Goal: Task Accomplishment & Management: Complete application form

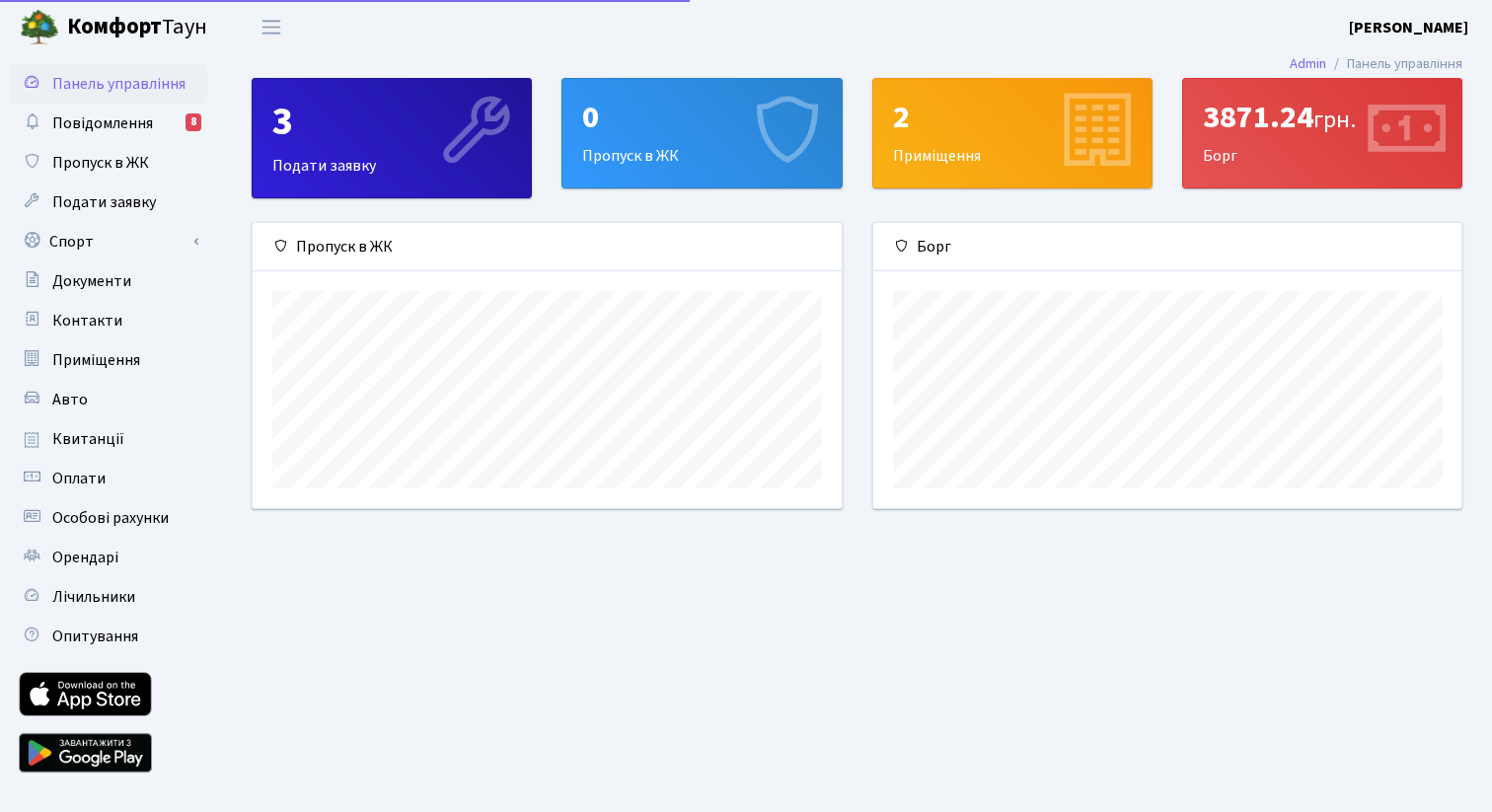
scroll to position [285, 588]
click at [167, 229] on link "Спорт" at bounding box center [108, 242] width 198 height 40
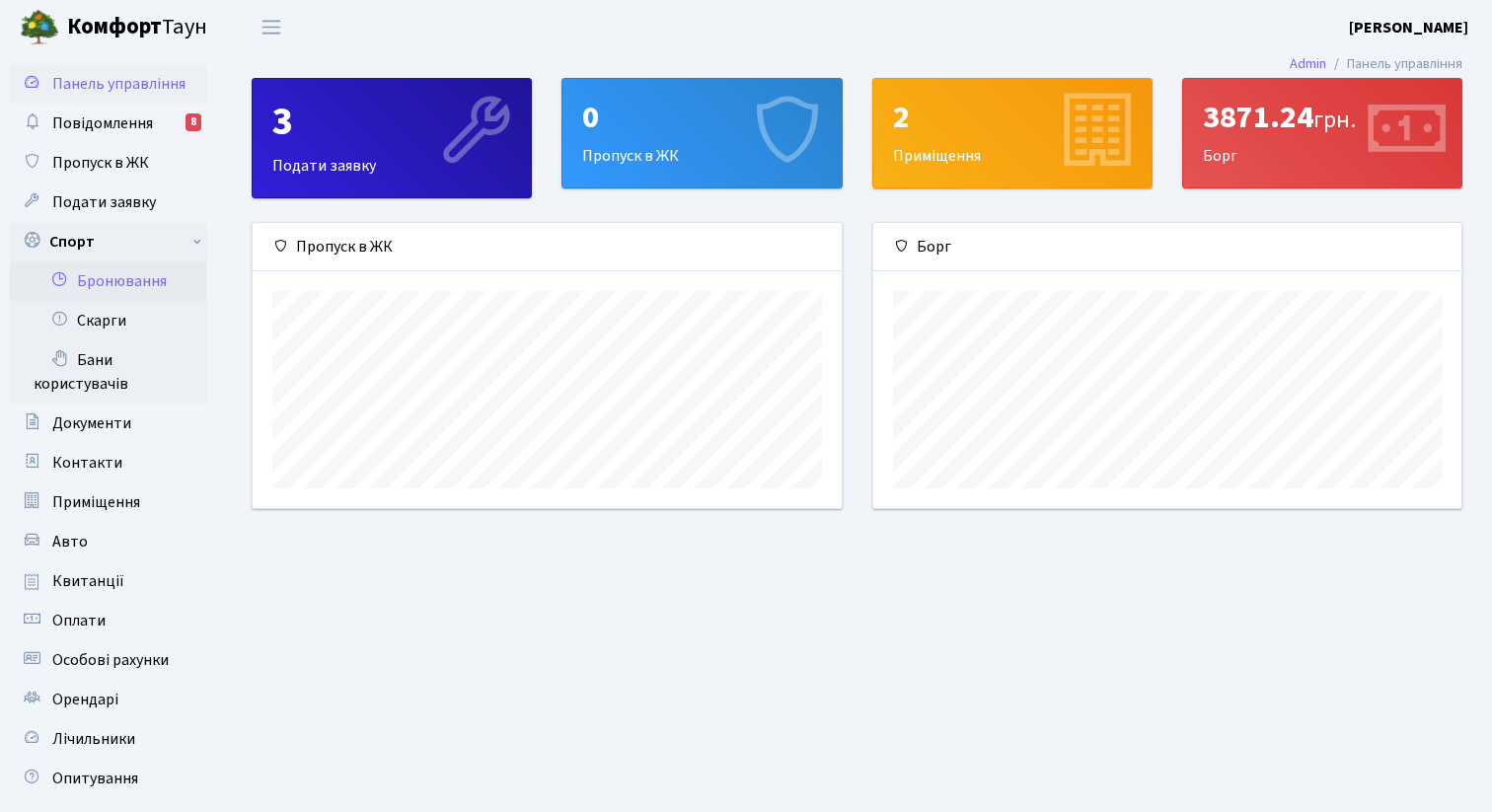
click at [162, 278] on link "Бронювання" at bounding box center [108, 281] width 198 height 40
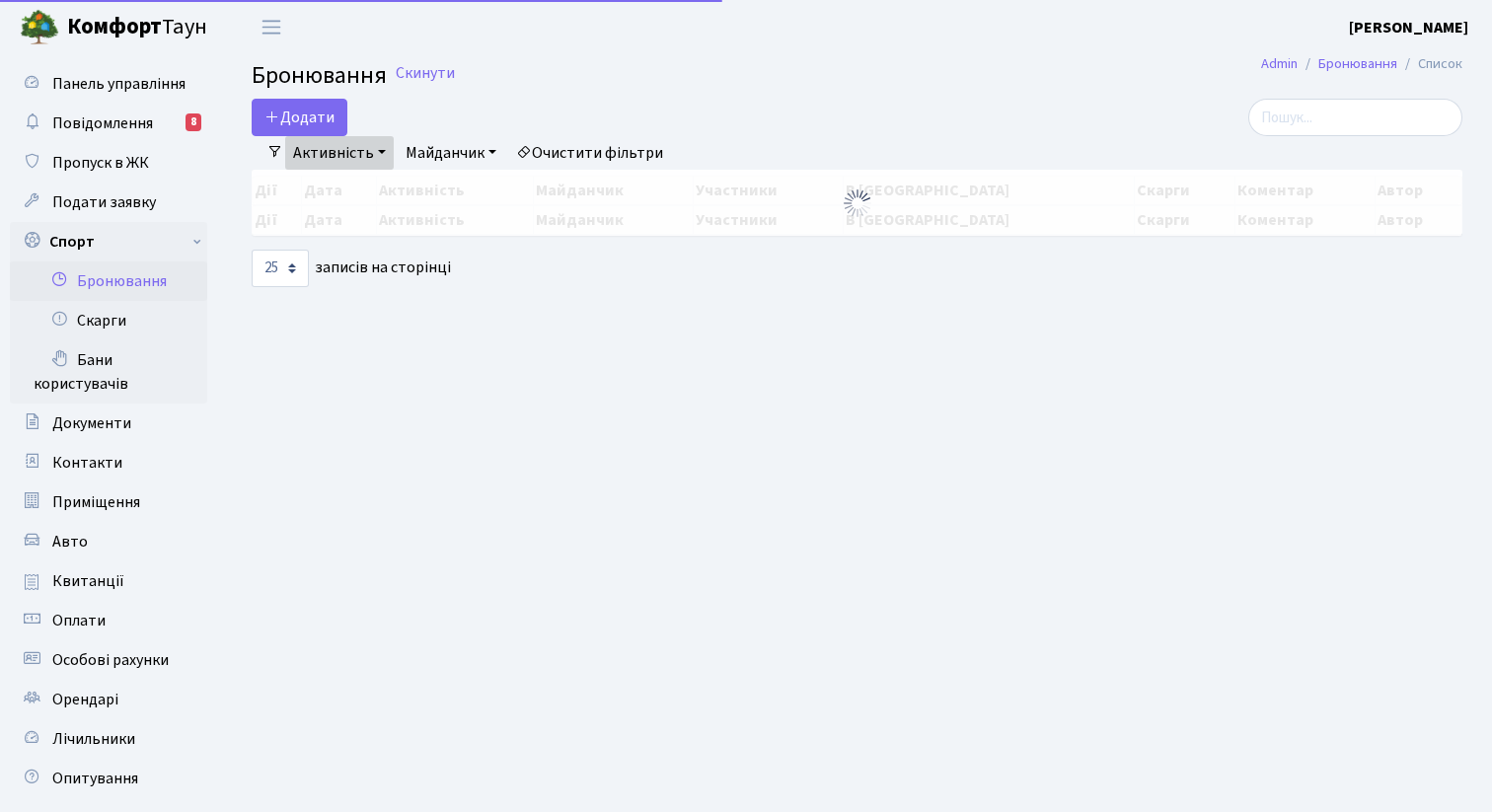
select select "25"
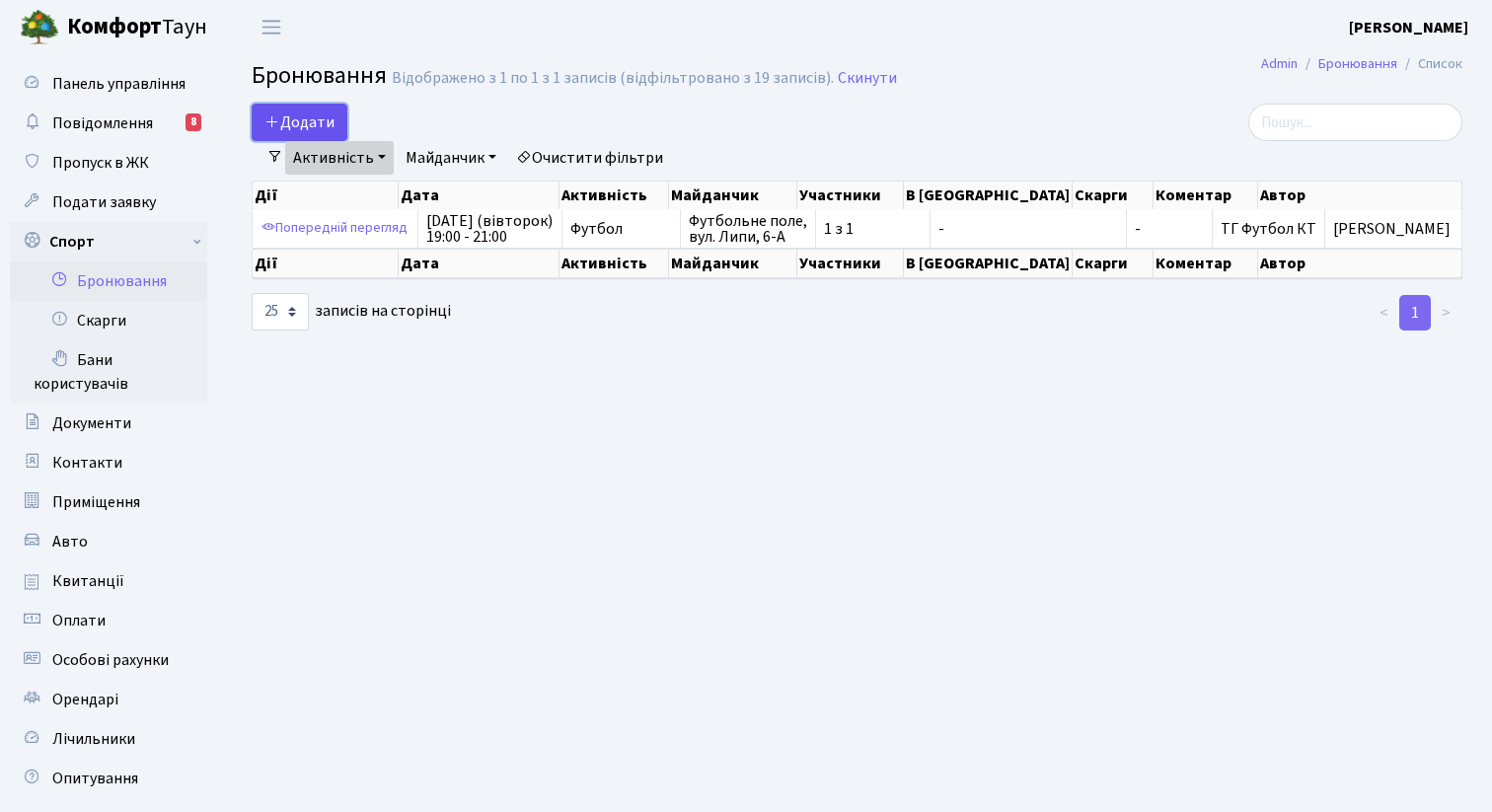
click at [277, 111] on button "Додати" at bounding box center [299, 122] width 95 height 38
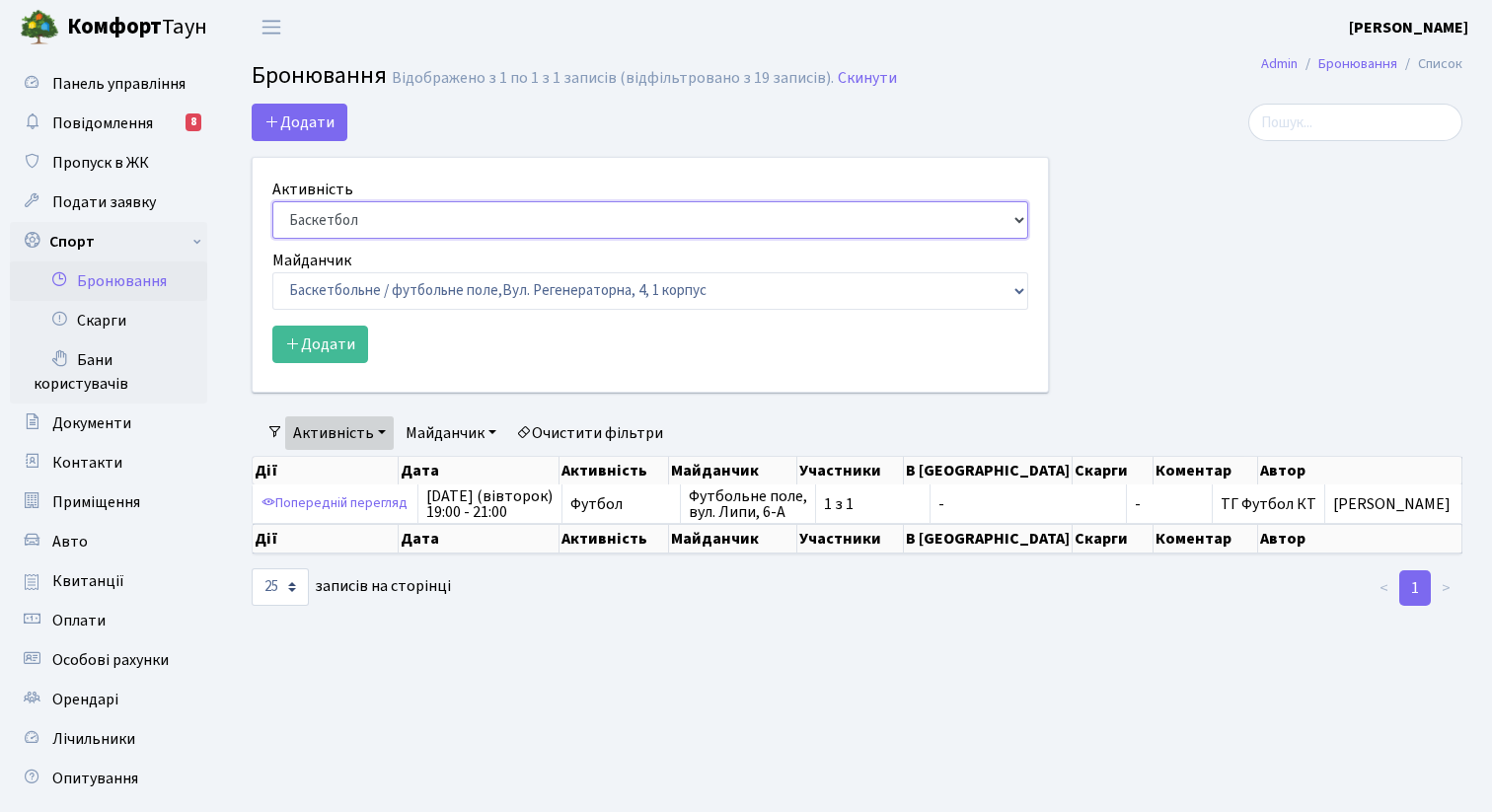
click at [370, 222] on select "Баскетбол Волейбол Йога Катання на роликах Настільний теніс Теніс Футбол Фітнес" at bounding box center [650, 221] width 756 height 38
select select "2"
click at [272, 202] on select "Баскетбол Волейбол Йога Катання на роликах Настільний теніс Теніс Футбол Фітнес" at bounding box center [650, 221] width 756 height 38
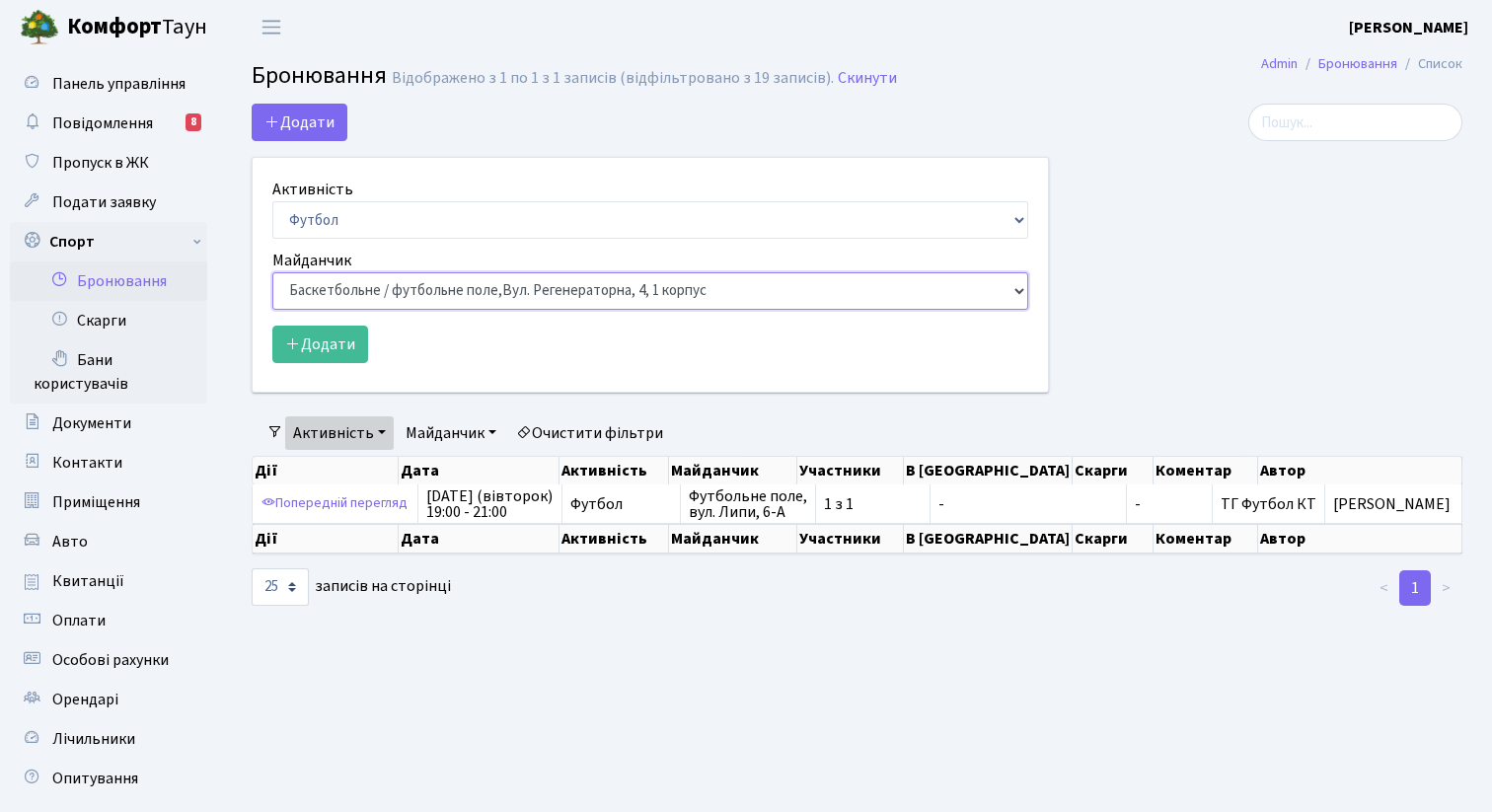
click at [367, 306] on select "Баскетбольне / футбольне поле, Вул. Регенераторна, 4, 1 корпус Баскетбольне пол…" at bounding box center [650, 291] width 756 height 38
select select "10"
click at [272, 272] on select "Баскетбольне / футбольне поле, Вул. Регенераторна, 4, 1 корпус Баскетбольне пол…" at bounding box center [650, 291] width 756 height 38
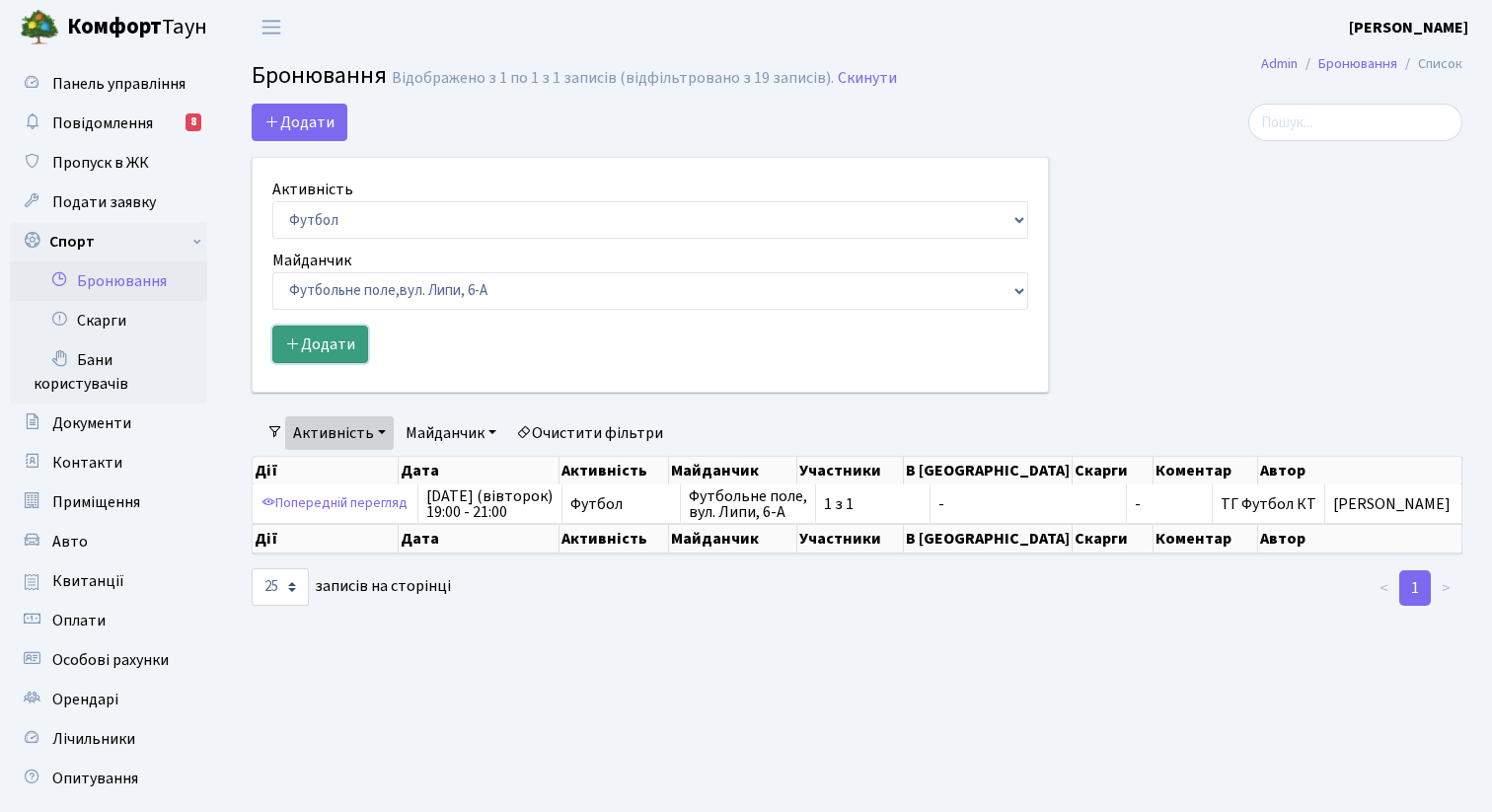
click at [341, 355] on button "Додати" at bounding box center [320, 345] width 95 height 38
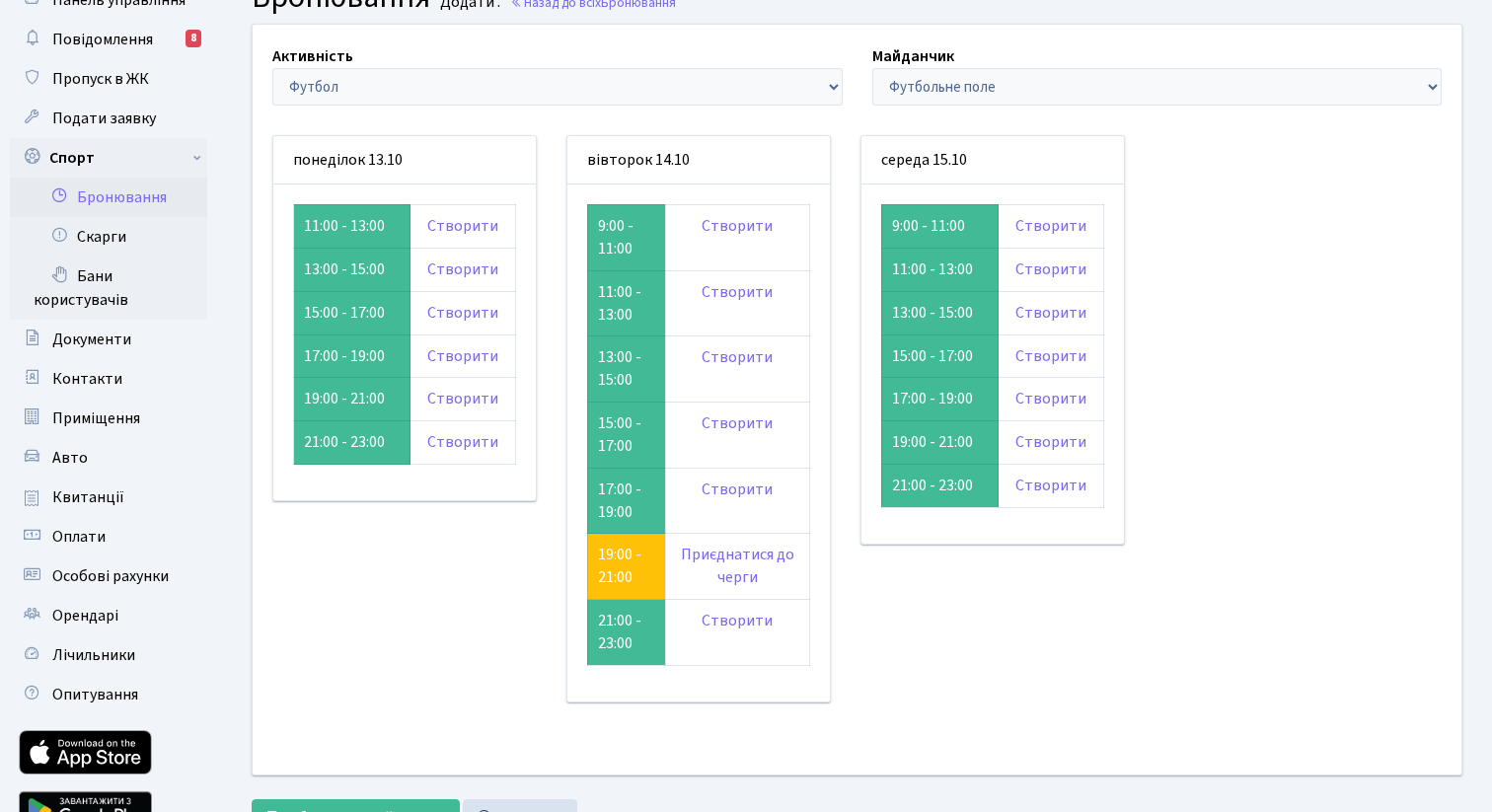
scroll to position [85, 0]
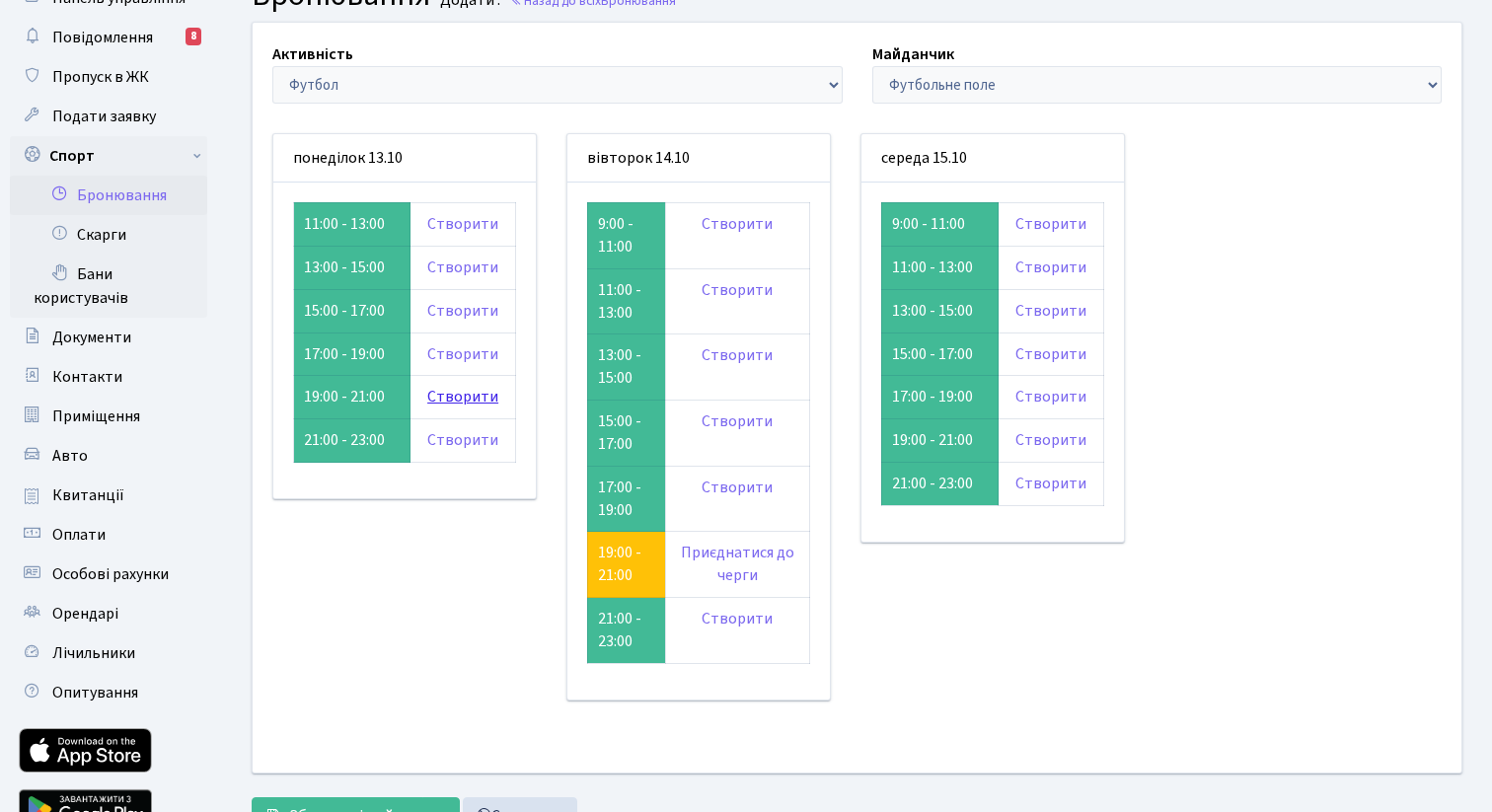
click at [441, 395] on link "Створити" at bounding box center [462, 397] width 71 height 22
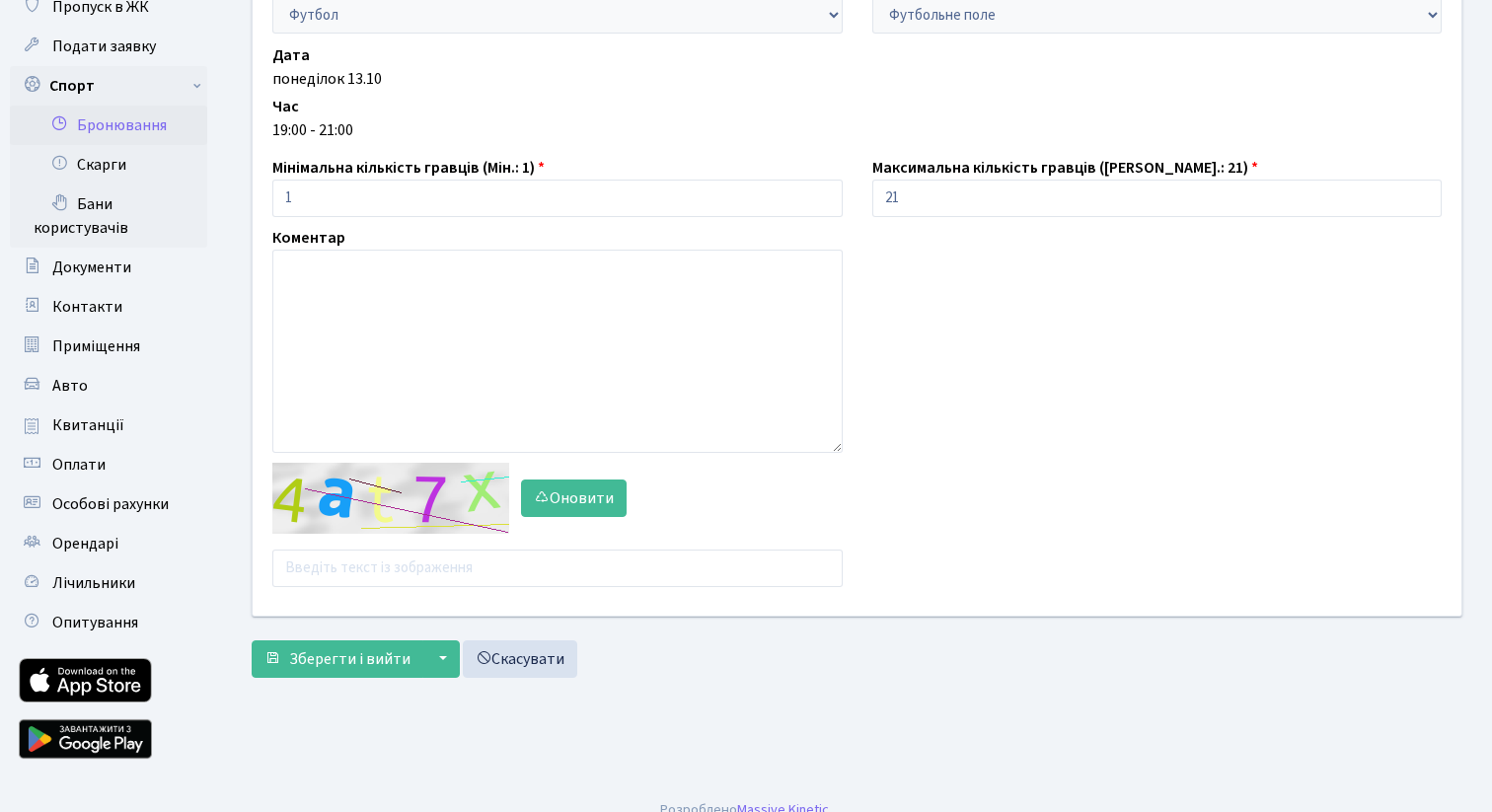
scroll to position [157, 0]
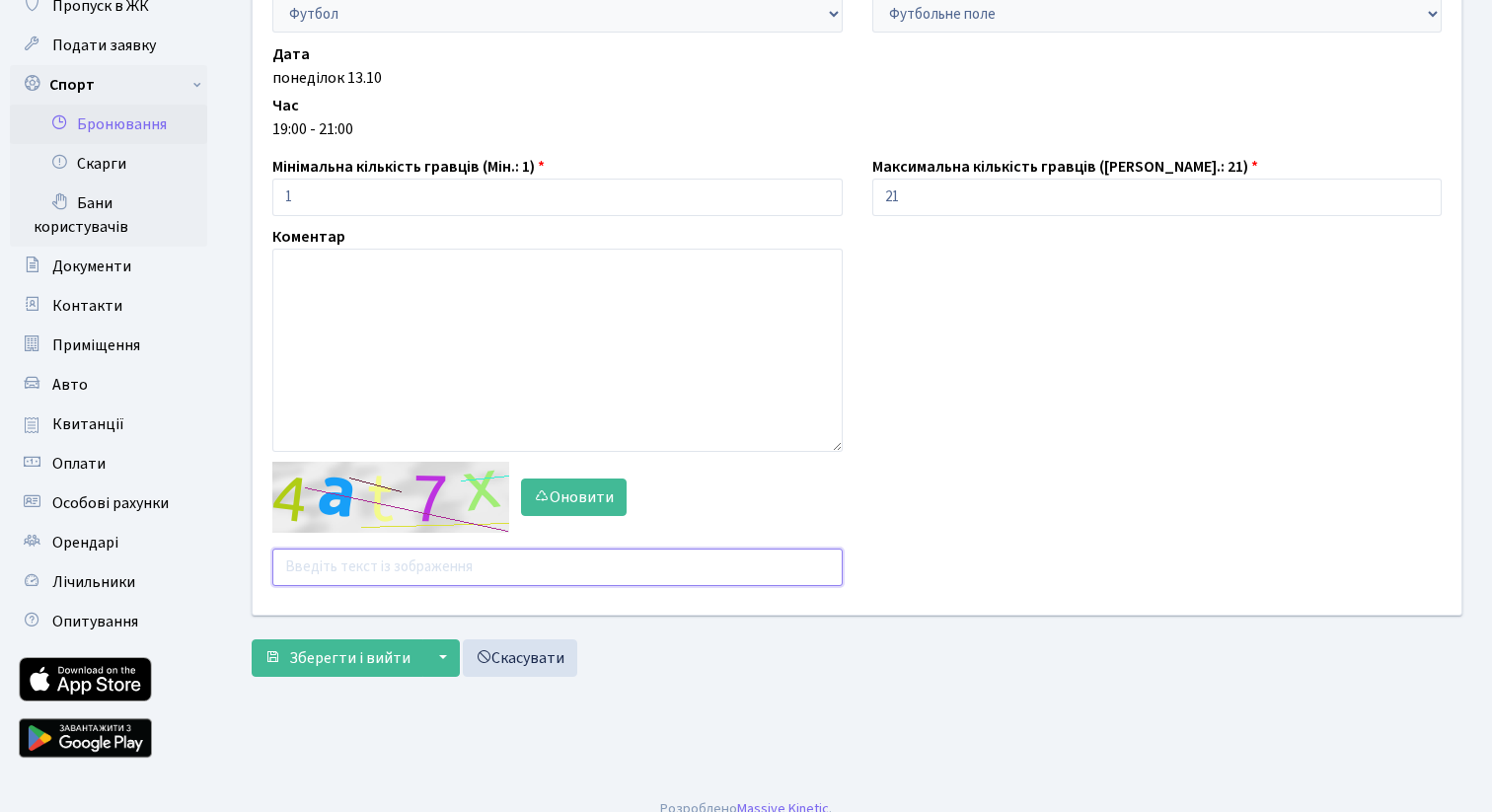
click at [424, 564] on input "text" at bounding box center [558, 568] width 571 height 38
type input "3mhgg"
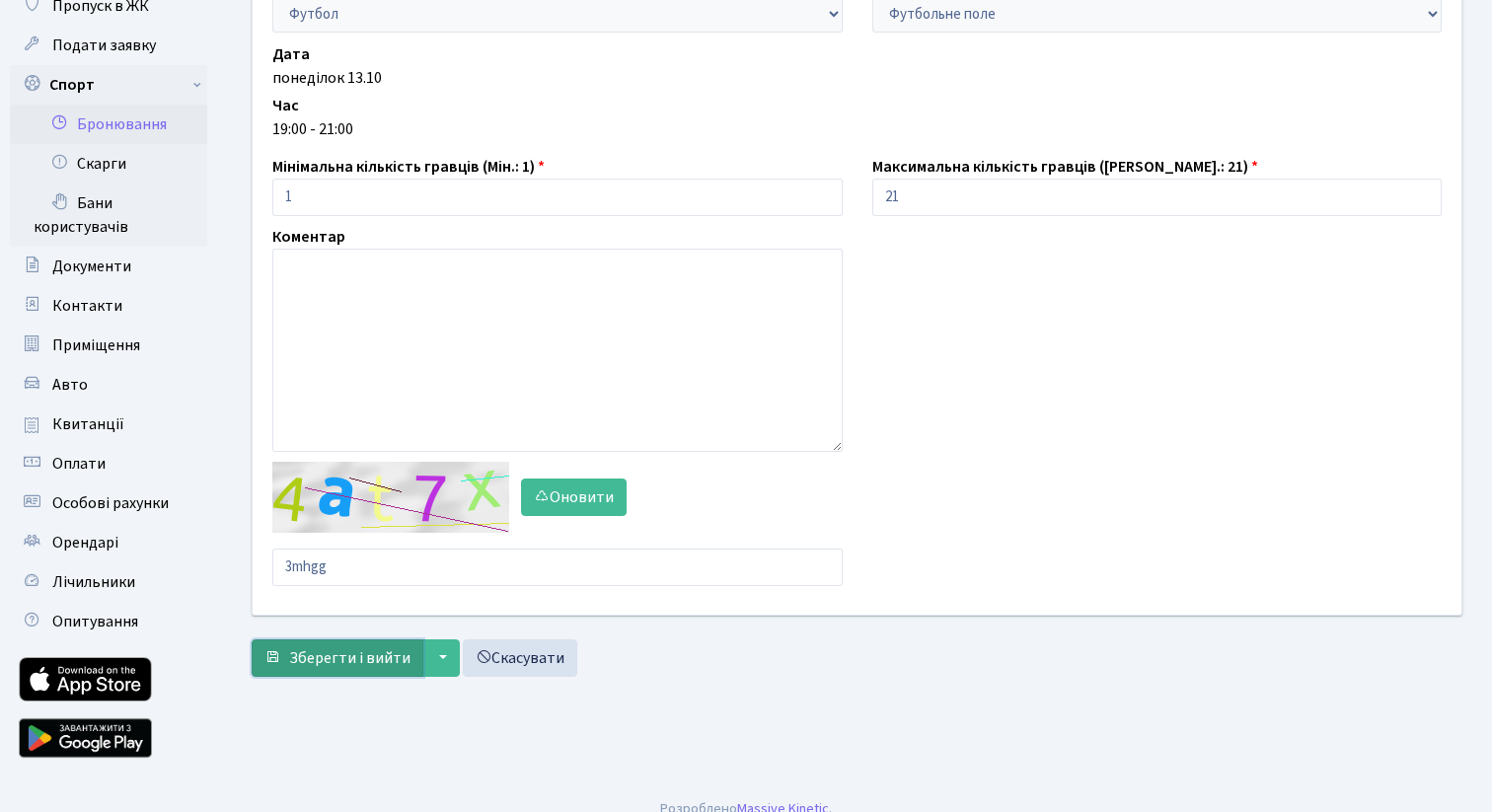
click at [368, 668] on span "Зберегти і вийти" at bounding box center [350, 658] width 121 height 22
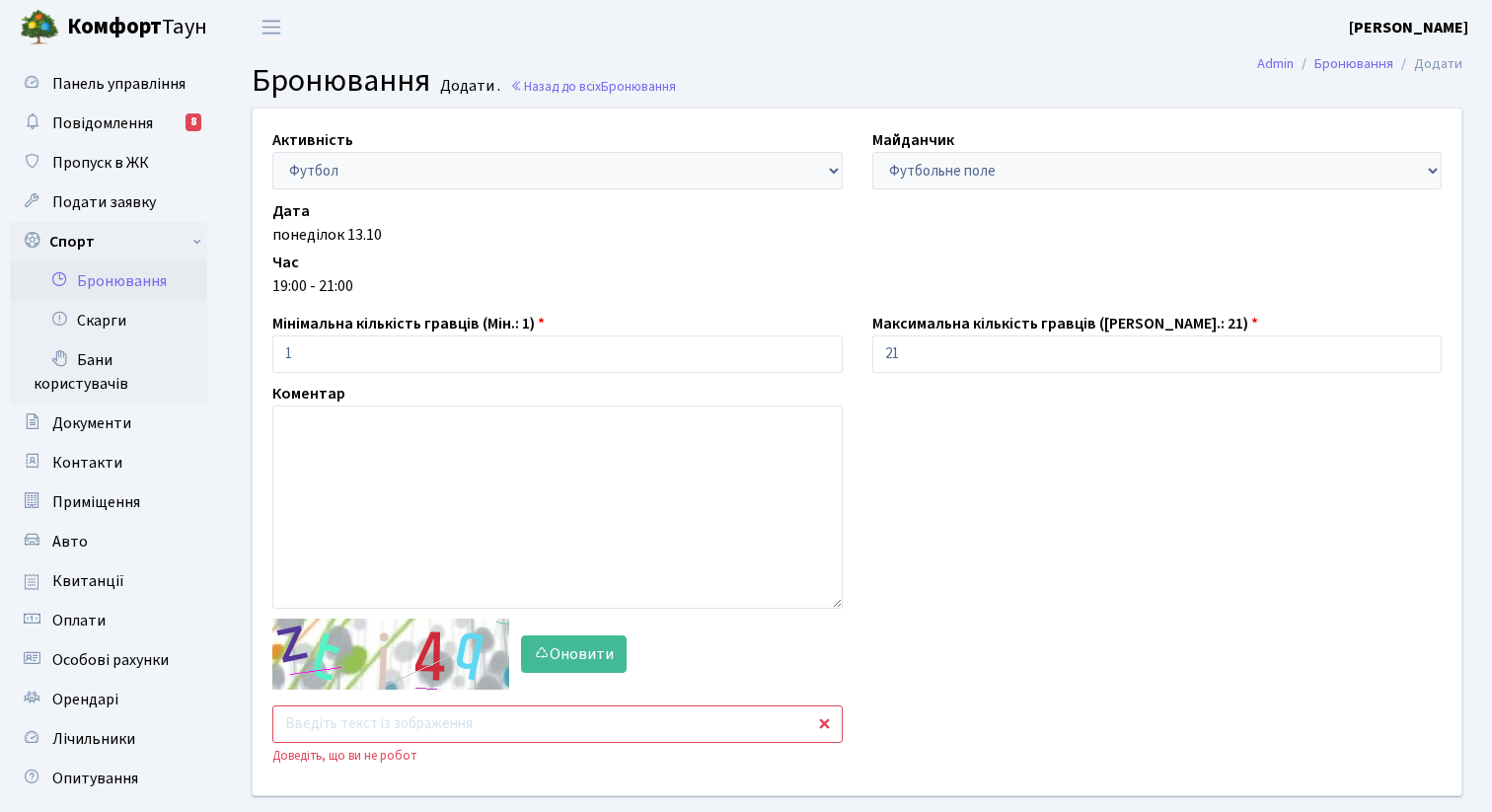
click at [382, 738] on input "text" at bounding box center [558, 725] width 571 height 38
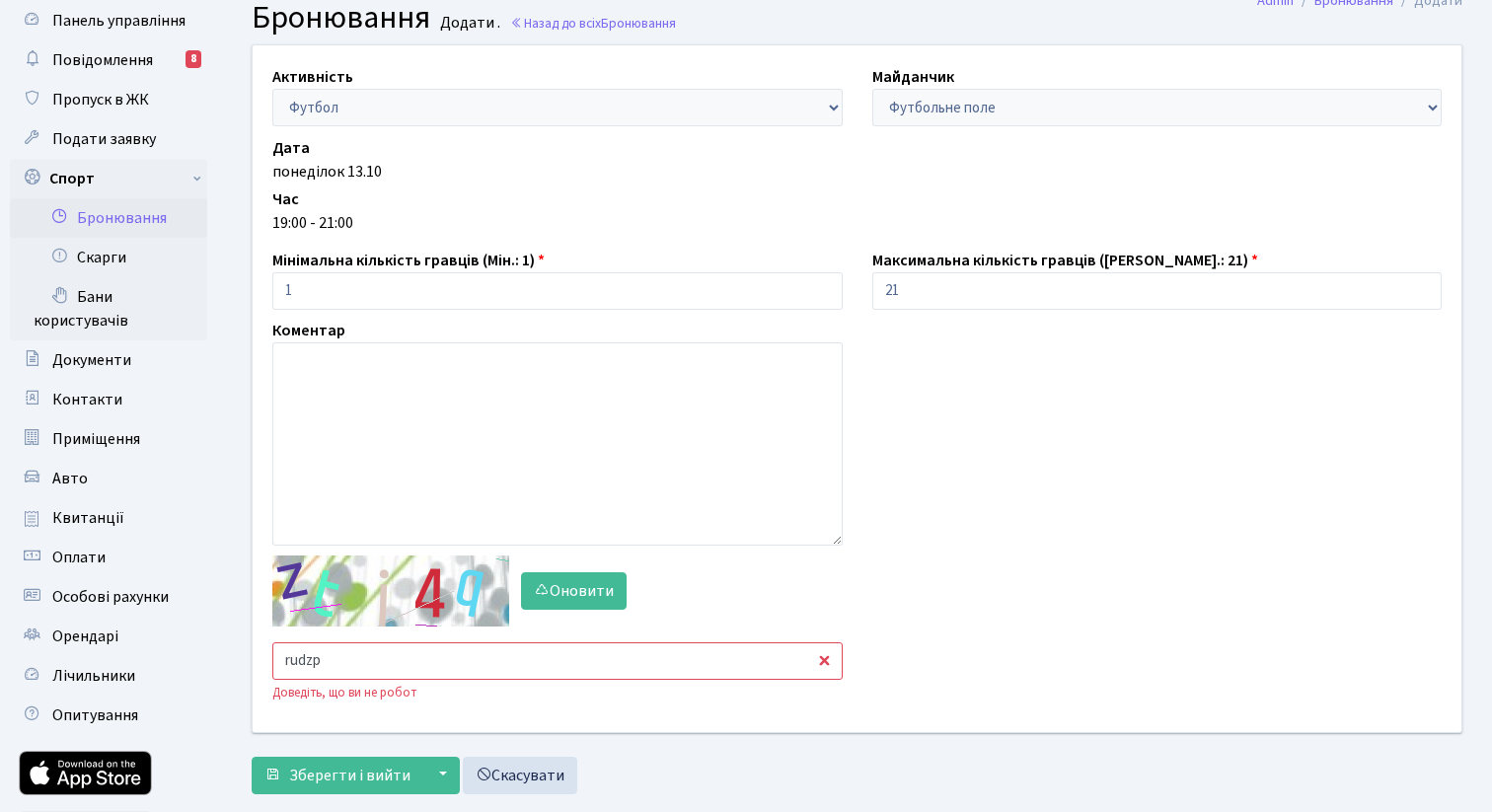
scroll to position [68, 0]
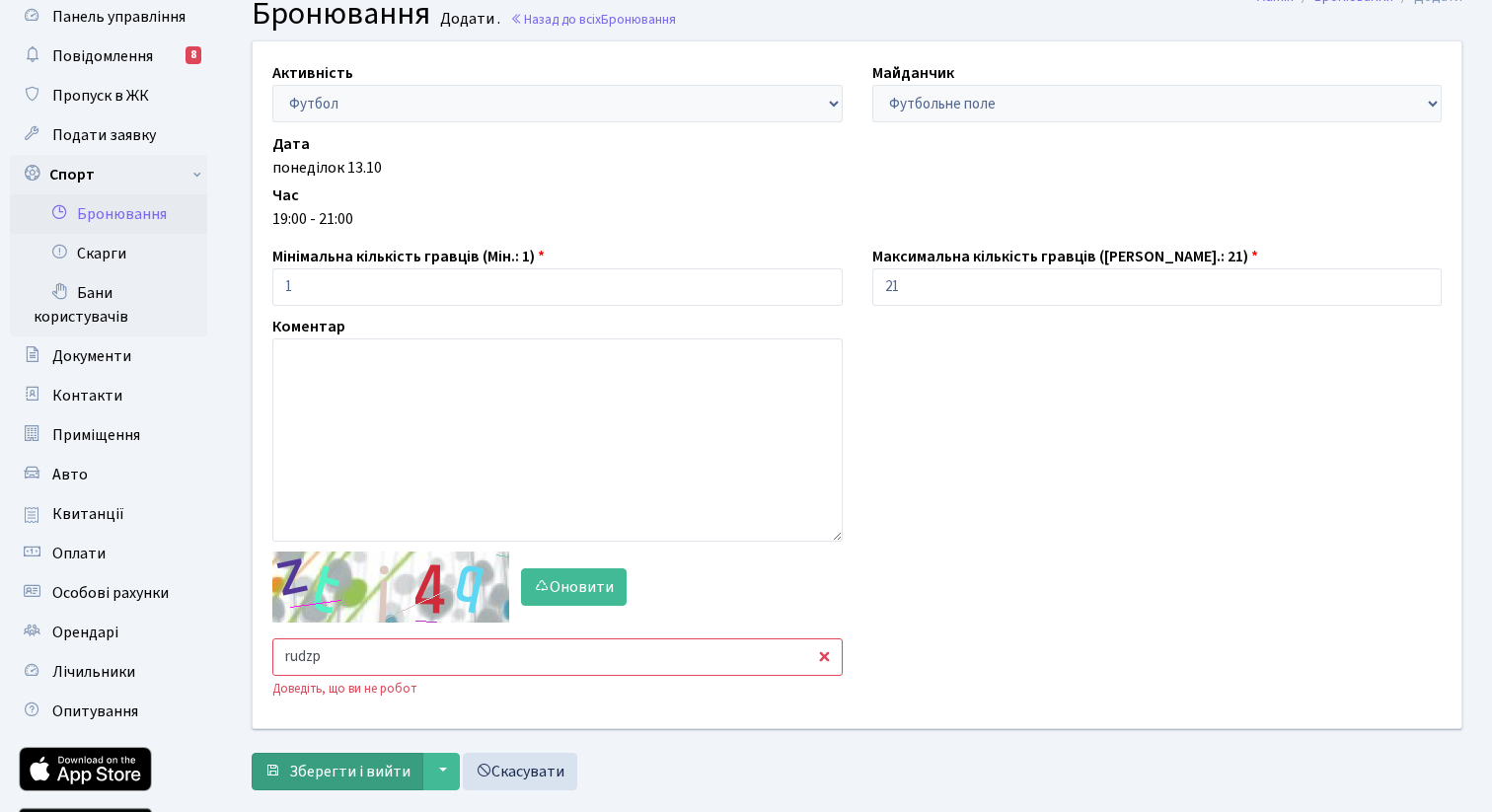
type input "rudzp"
click at [369, 774] on span "Зберегти і вийти" at bounding box center [350, 772] width 121 height 22
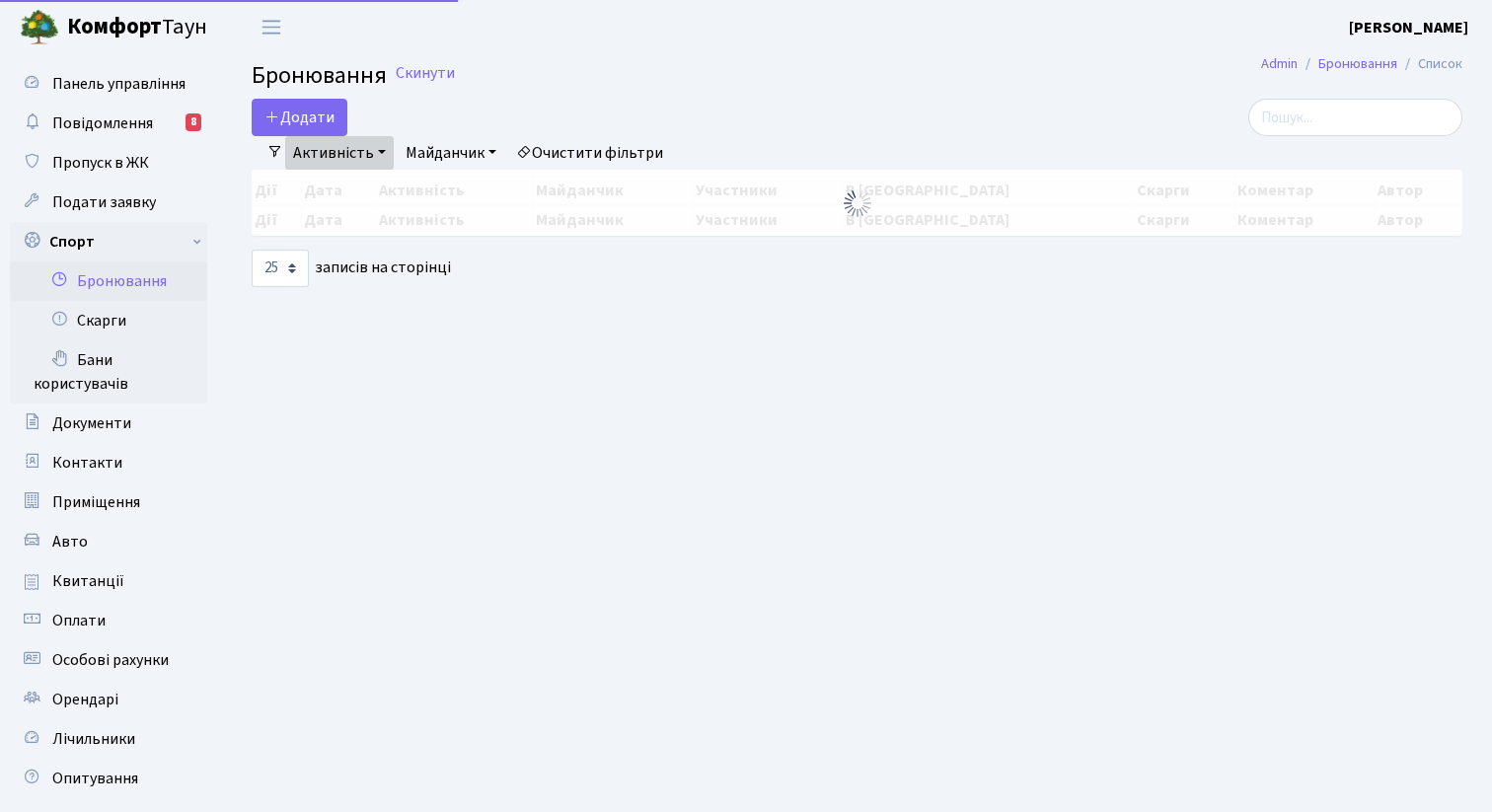
select select "25"
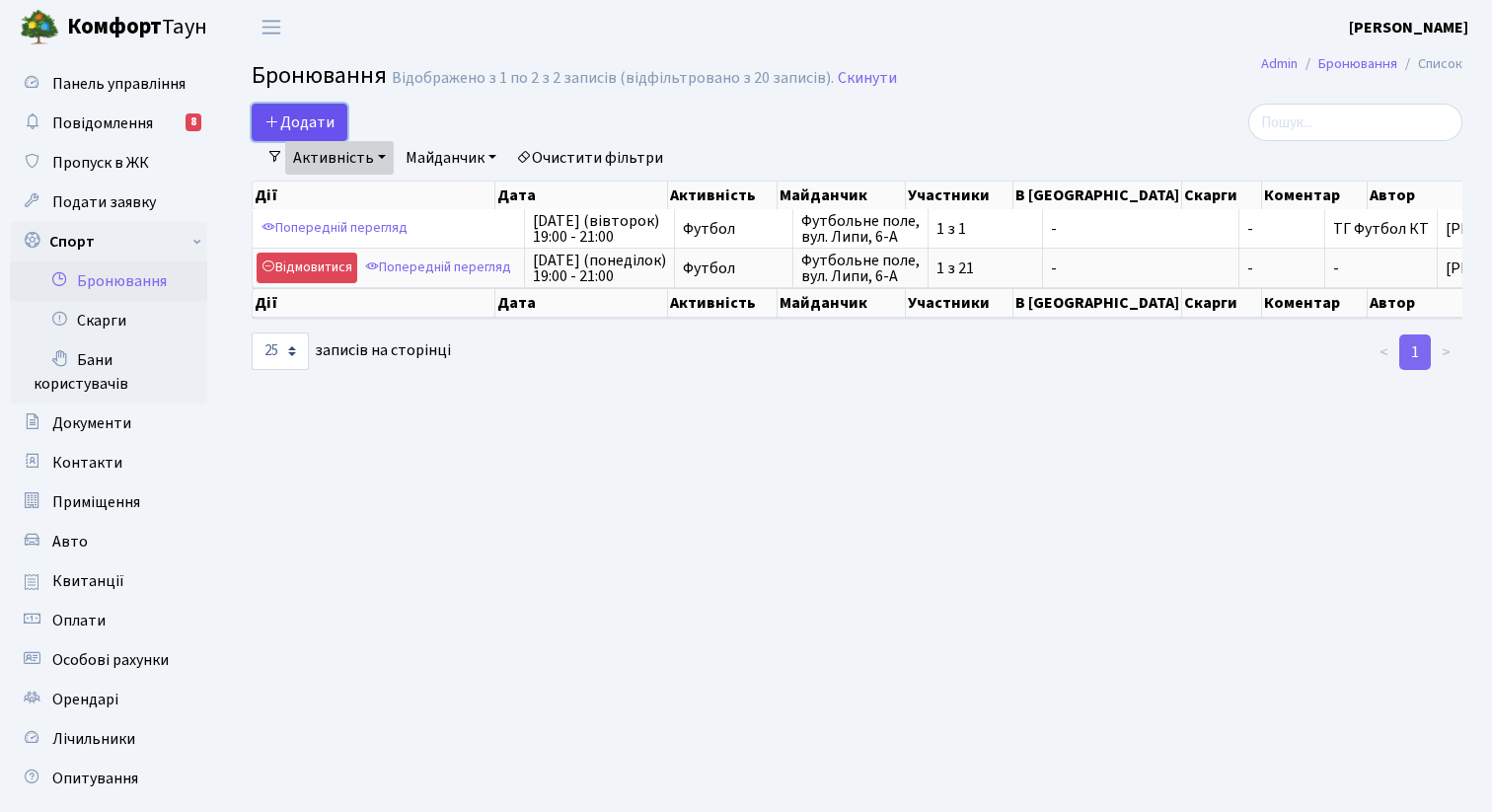
click at [311, 123] on button "Додати" at bounding box center [299, 122] width 95 height 38
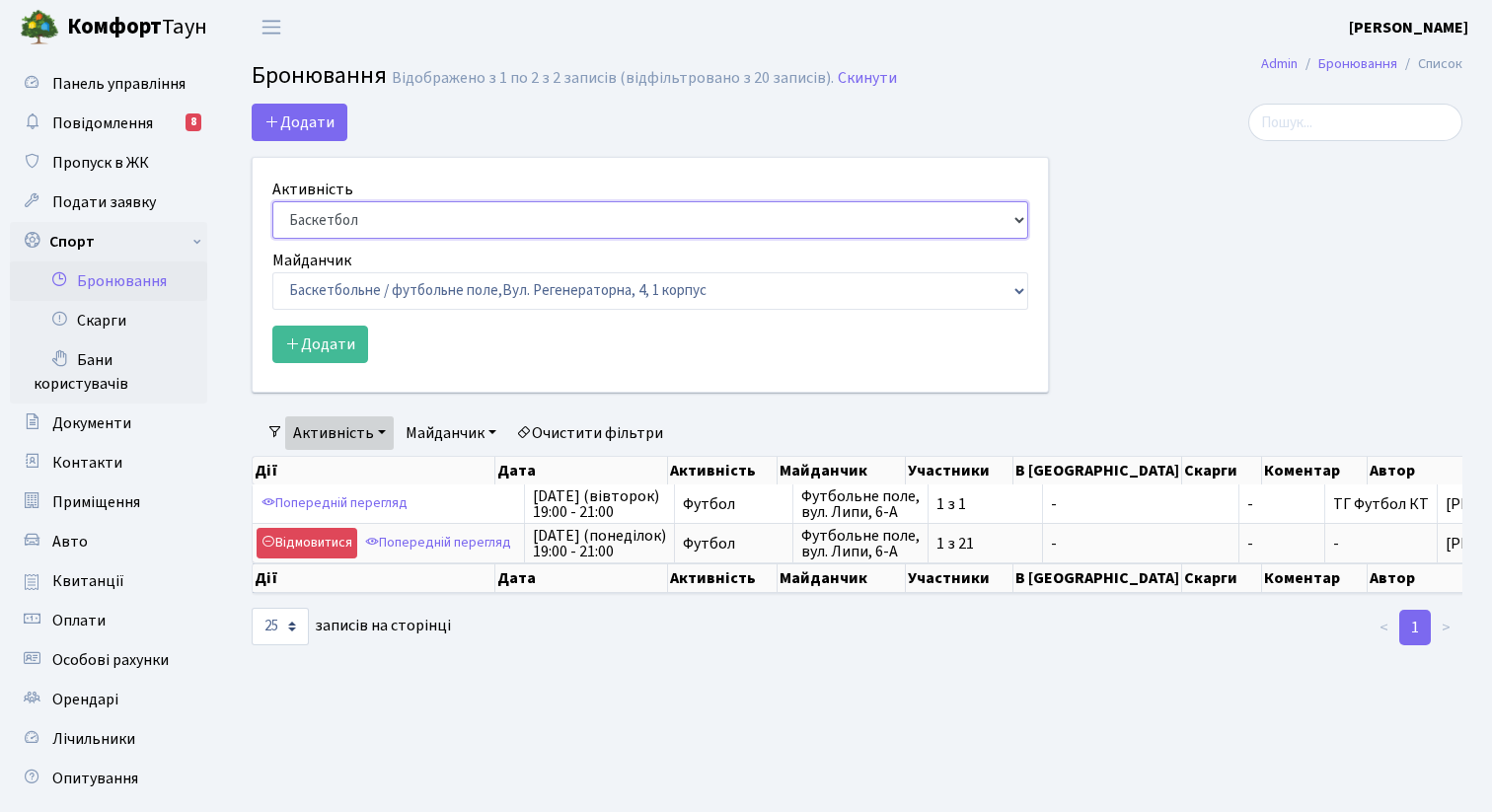
click at [367, 209] on select "Баскетбол Волейбол Йога Катання на роликах Настільний теніс Теніс Футбол Фітнес" at bounding box center [650, 221] width 756 height 38
select select "2"
click at [272, 202] on select "Баскетбол Волейбол Йога Катання на роликах Настільний теніс Теніс Футбол Фітнес" at bounding box center [650, 221] width 756 height 38
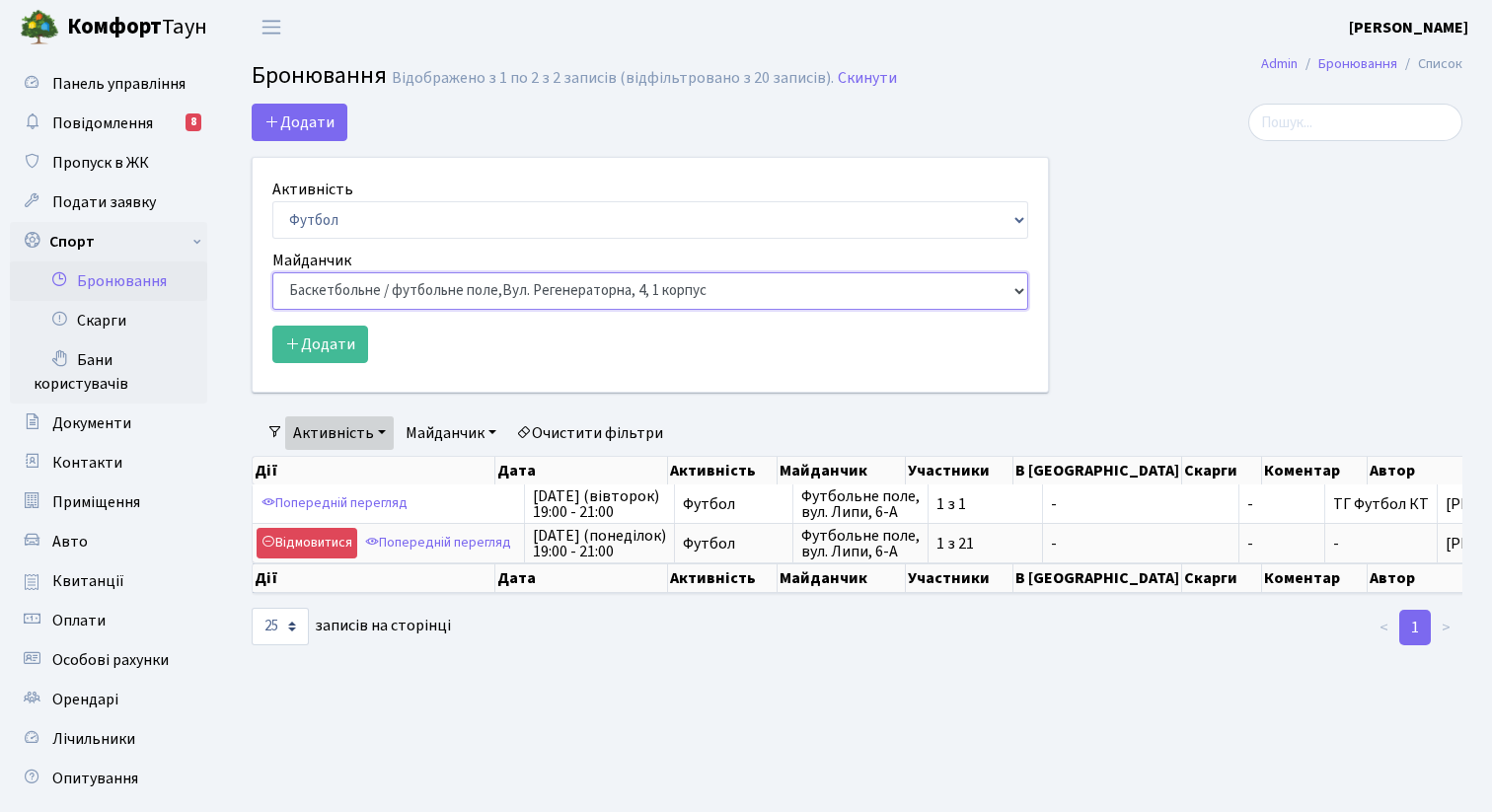
click at [350, 302] on select "Баскетбольне / футбольне поле, Вул. Регенераторна, 4, 1 корпус Баскетбольне пол…" at bounding box center [650, 291] width 756 height 38
select select "10"
click at [272, 272] on select "Баскетбольне / футбольне поле, Вул. Регенераторна, 4, 1 корпус Баскетбольне пол…" at bounding box center [650, 291] width 756 height 38
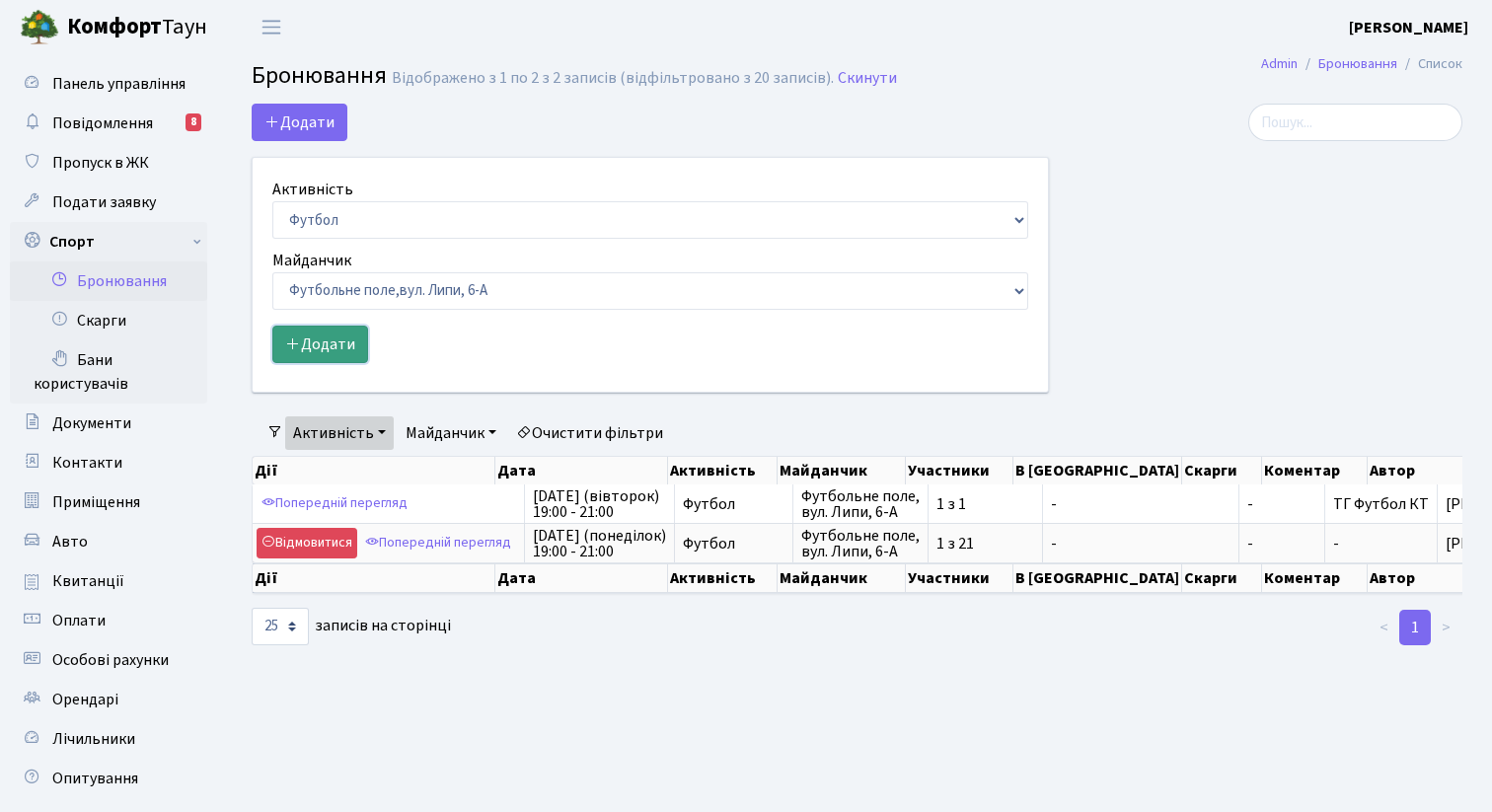
click at [343, 341] on button "Додати" at bounding box center [320, 345] width 95 height 38
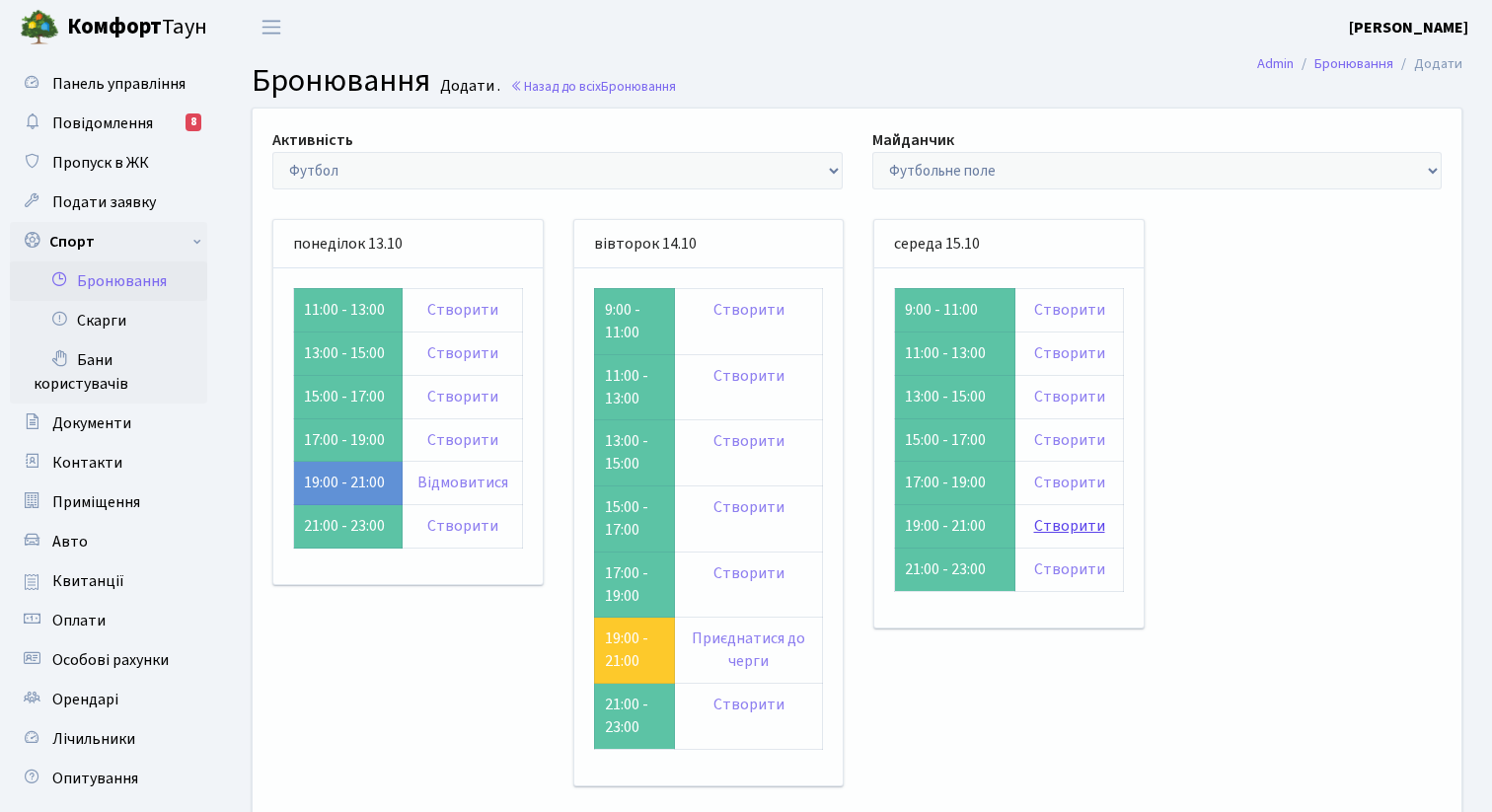
click at [1084, 520] on link "Створити" at bounding box center [1070, 526] width 71 height 22
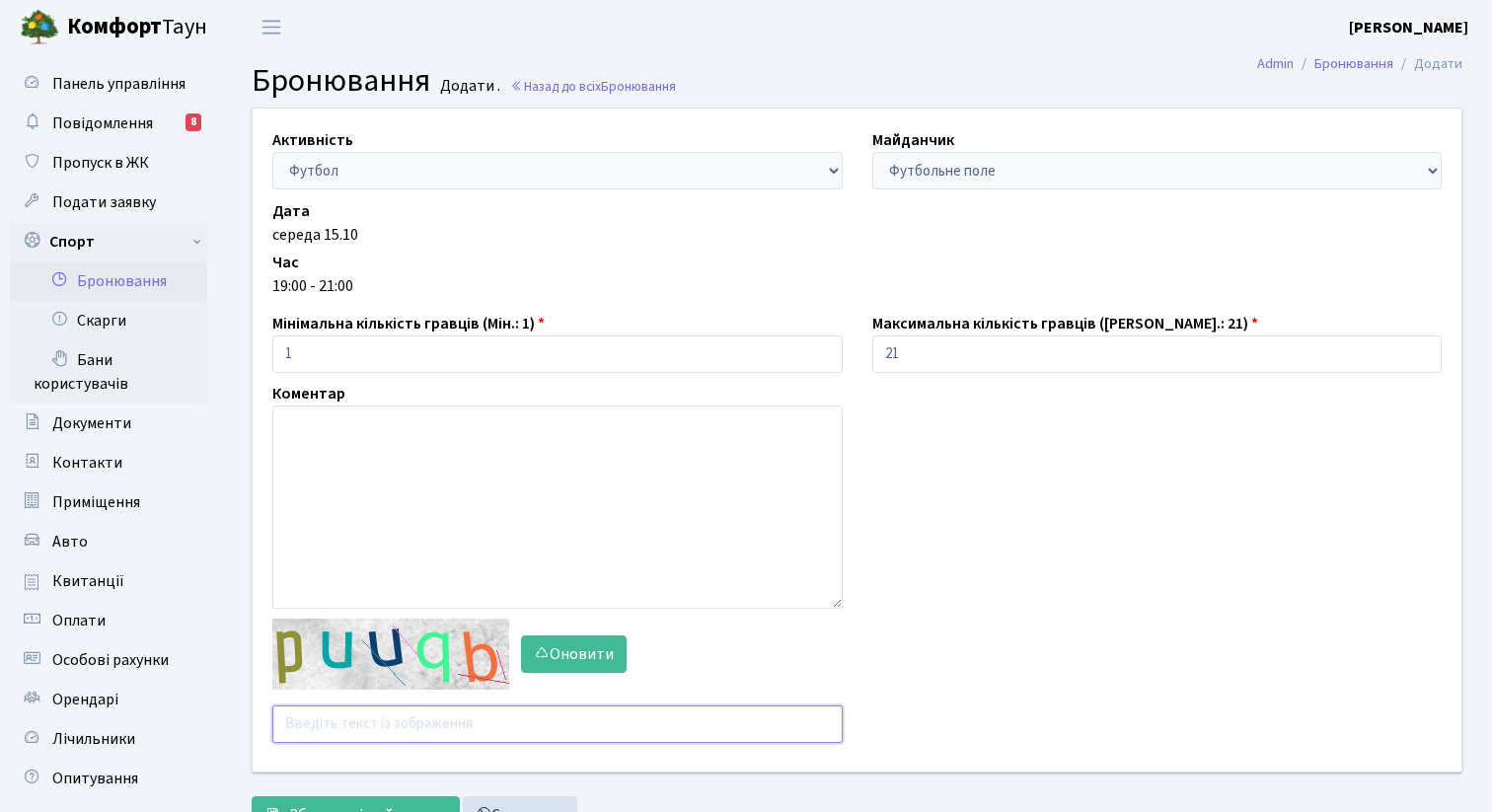
click at [400, 724] on input "text" at bounding box center [558, 725] width 571 height 38
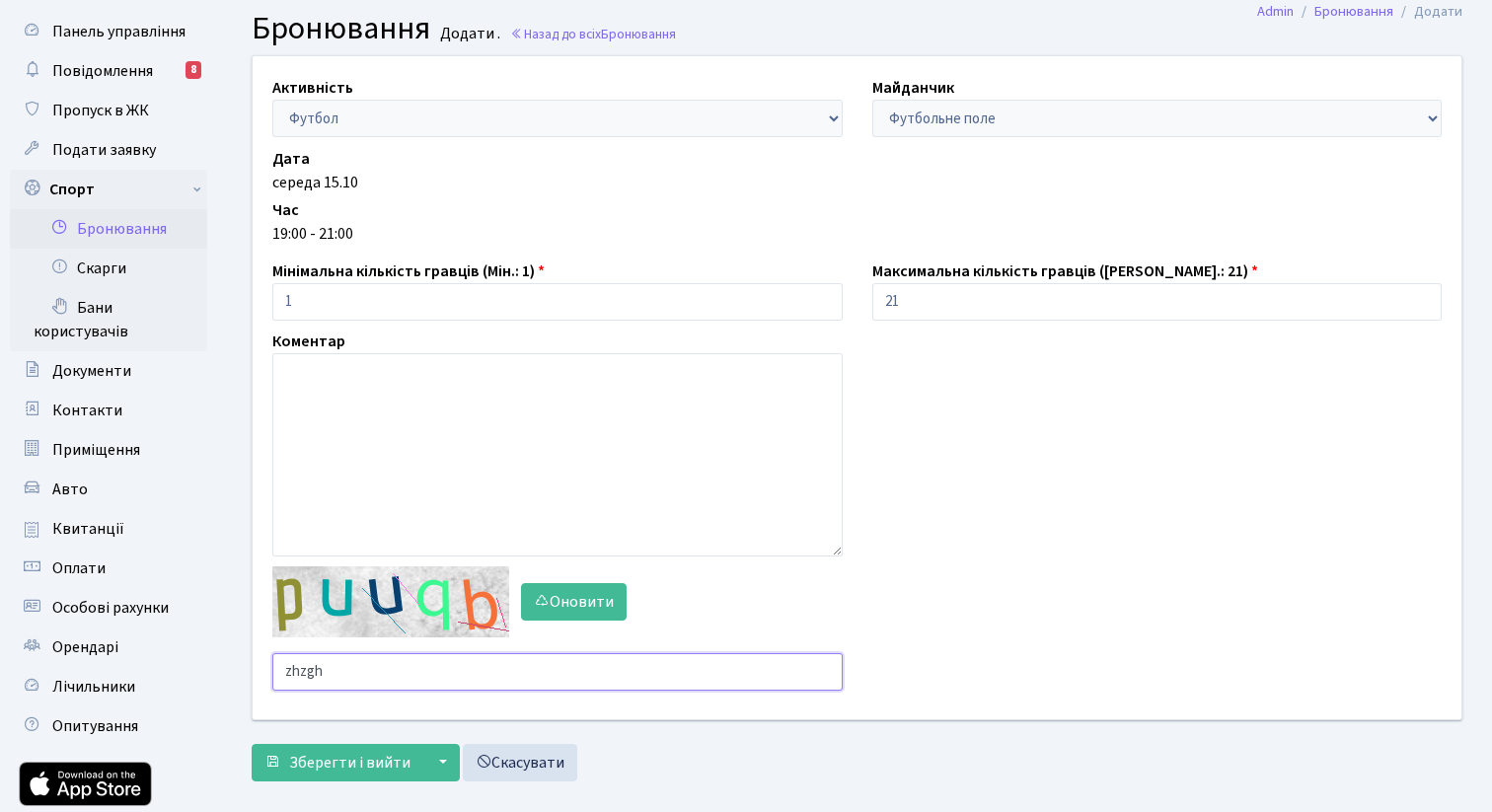
scroll to position [57, 0]
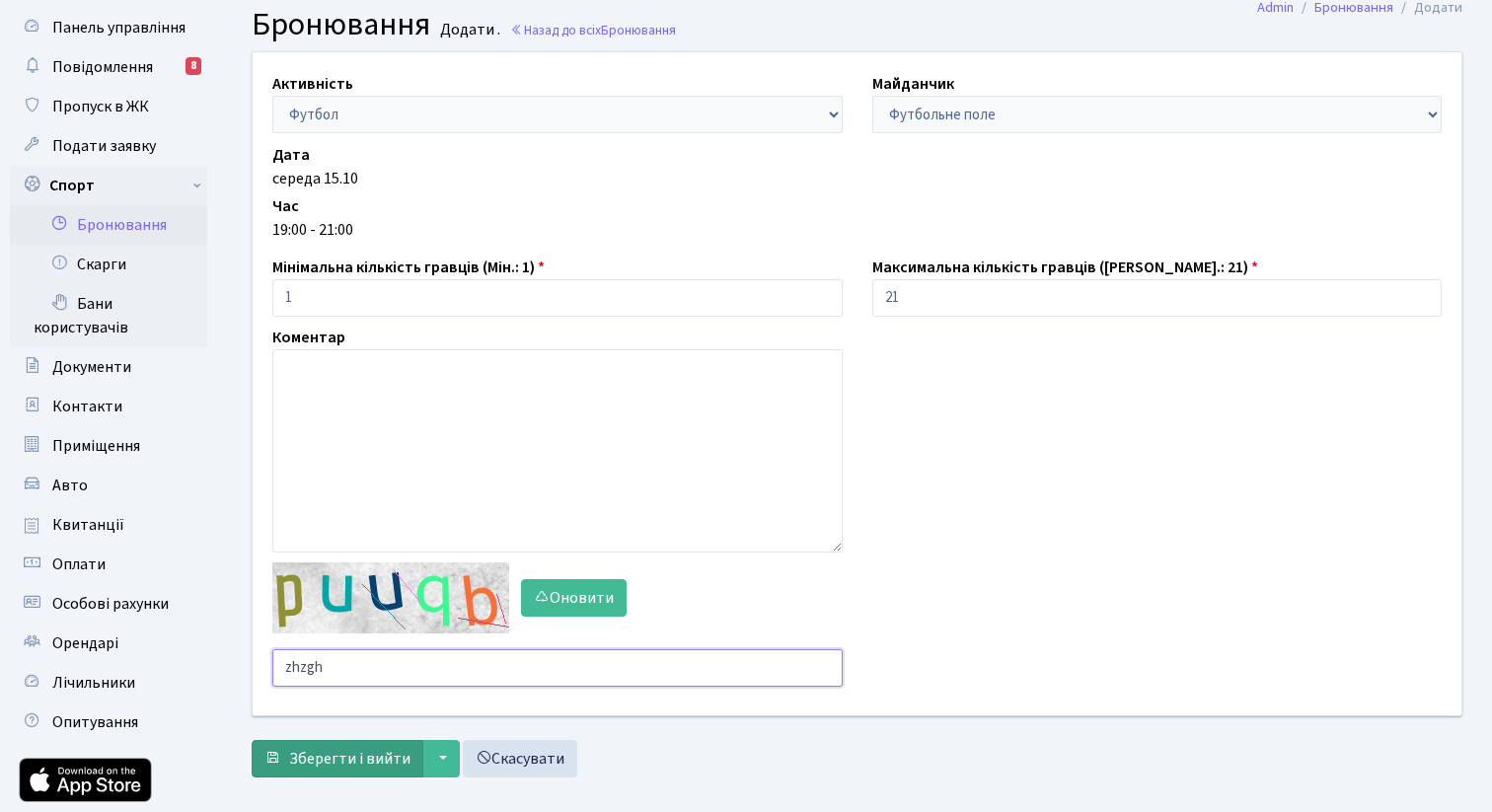
type input "zhzgh"
click at [387, 757] on span "Зберегти і вийти" at bounding box center [350, 759] width 121 height 22
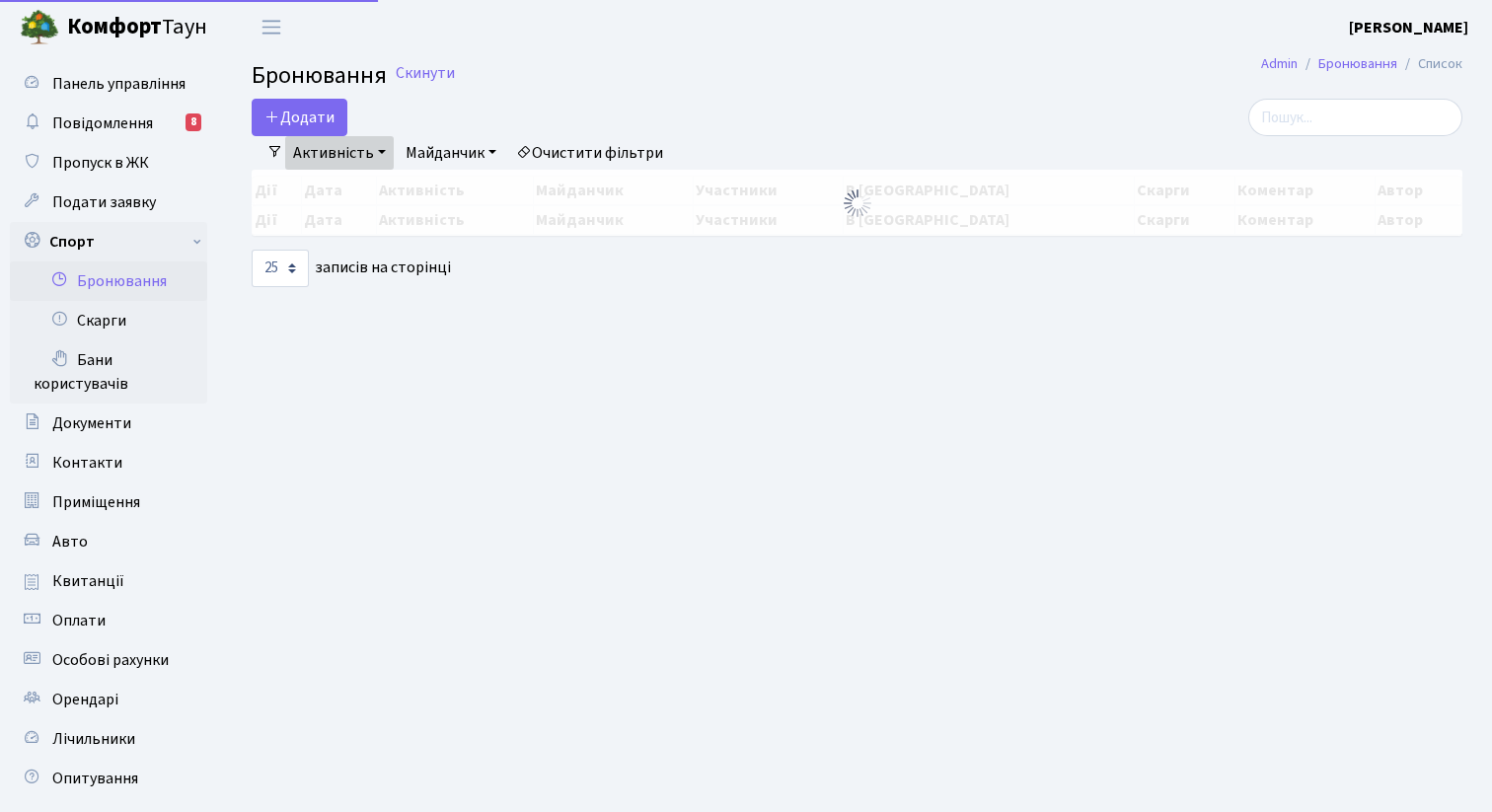
select select "25"
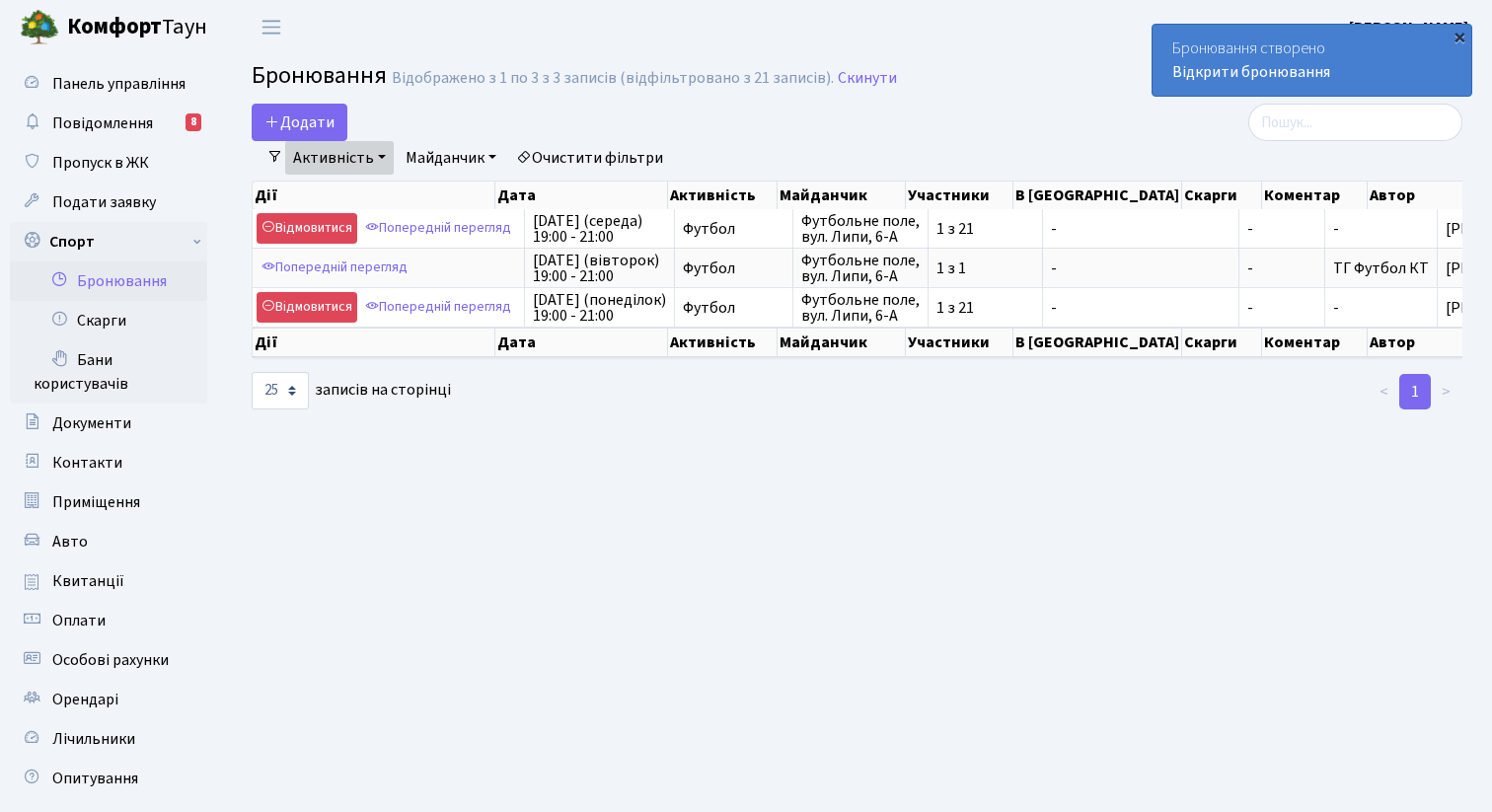
click at [1460, 36] on div "×" at bounding box center [1460, 37] width 20 height 20
